Goal: Register for event/course

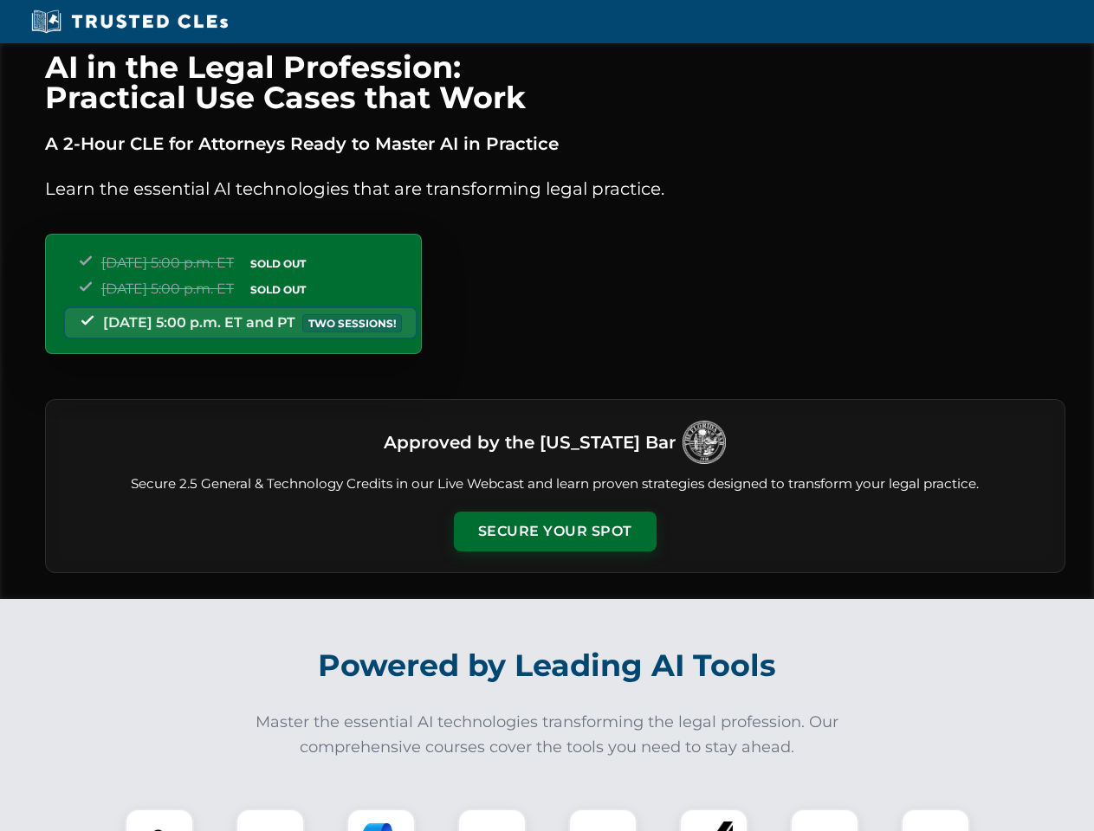
click at [554, 532] on button "Secure Your Spot" at bounding box center [555, 532] width 203 height 40
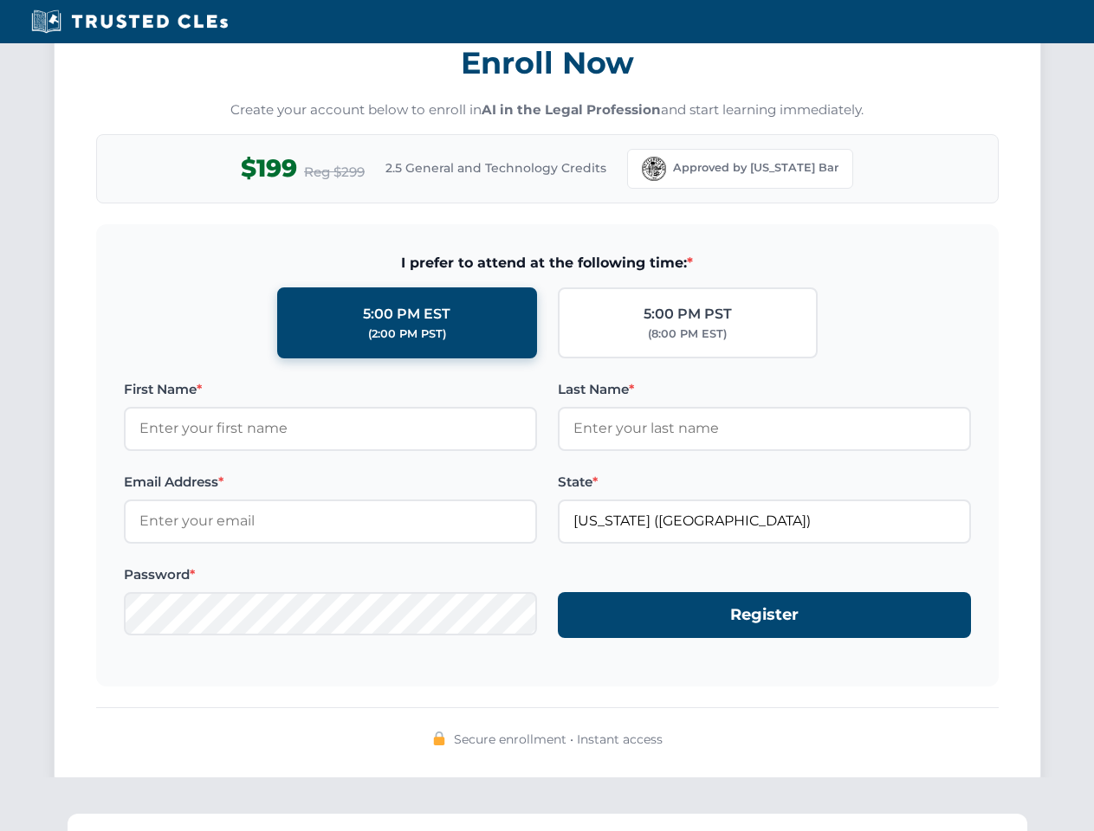
scroll to position [1700, 0]
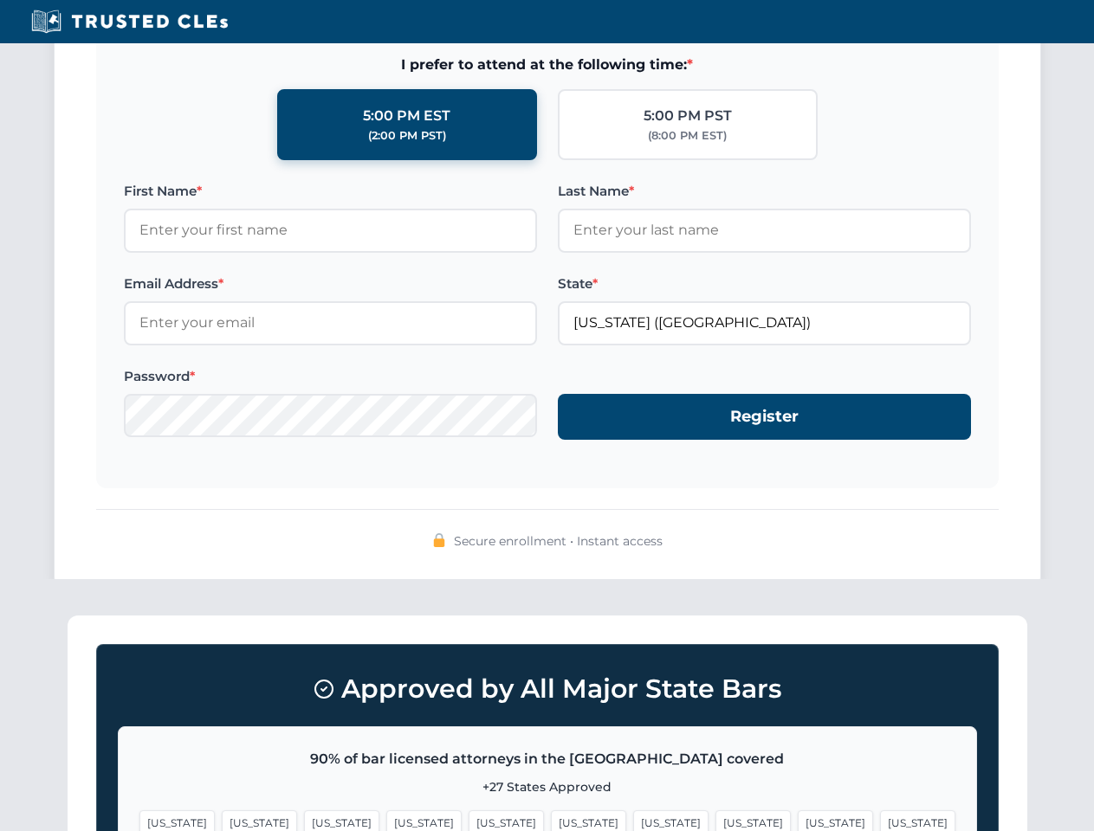
click at [798, 820] on span "[US_STATE]" at bounding box center [835, 823] width 75 height 25
